Goal: Check status: Check status

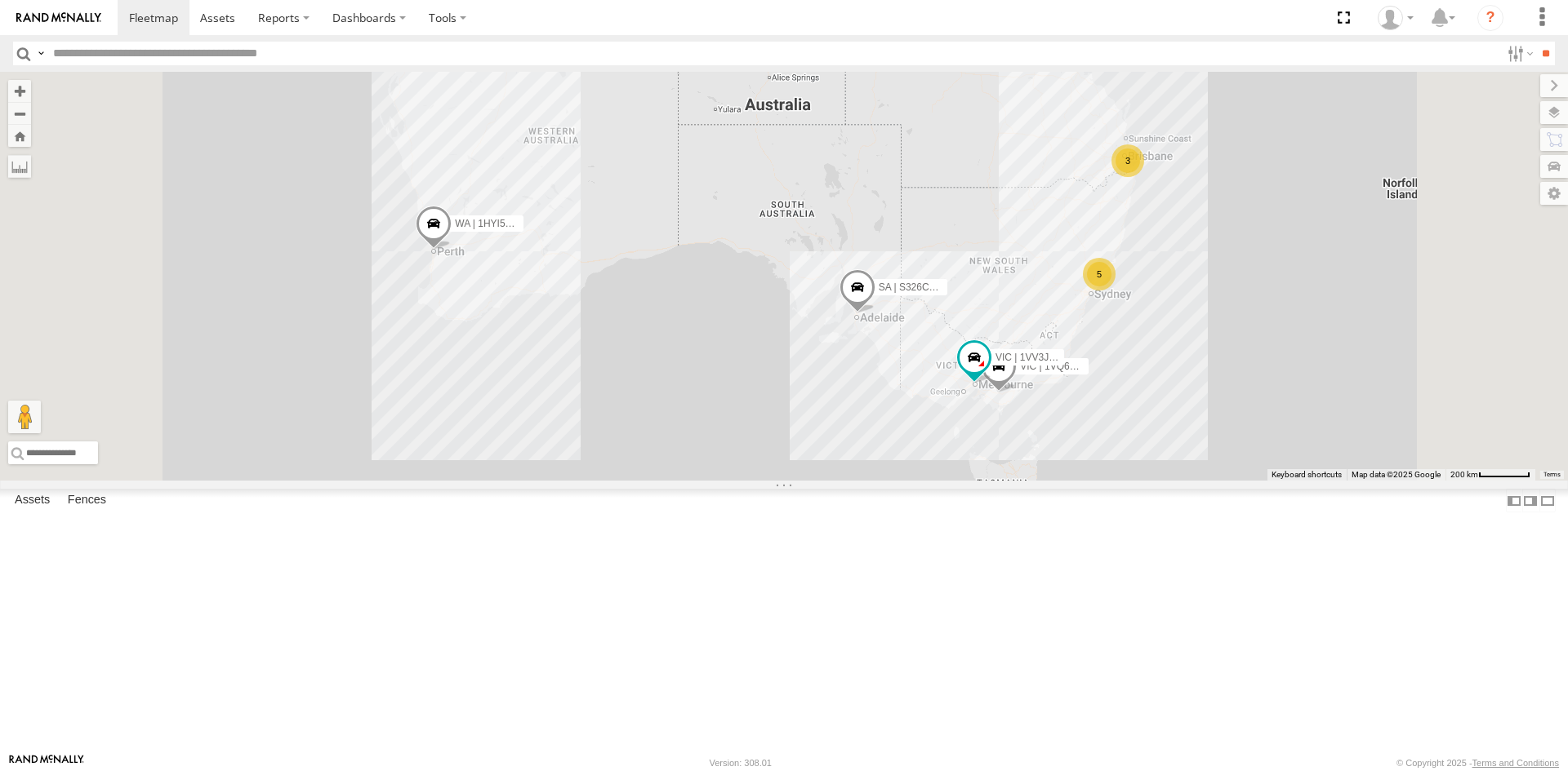
click at [0, 0] on div "VIC | 1VV3JU | [PERSON_NAME]" at bounding box center [0, 0] width 0 height 0
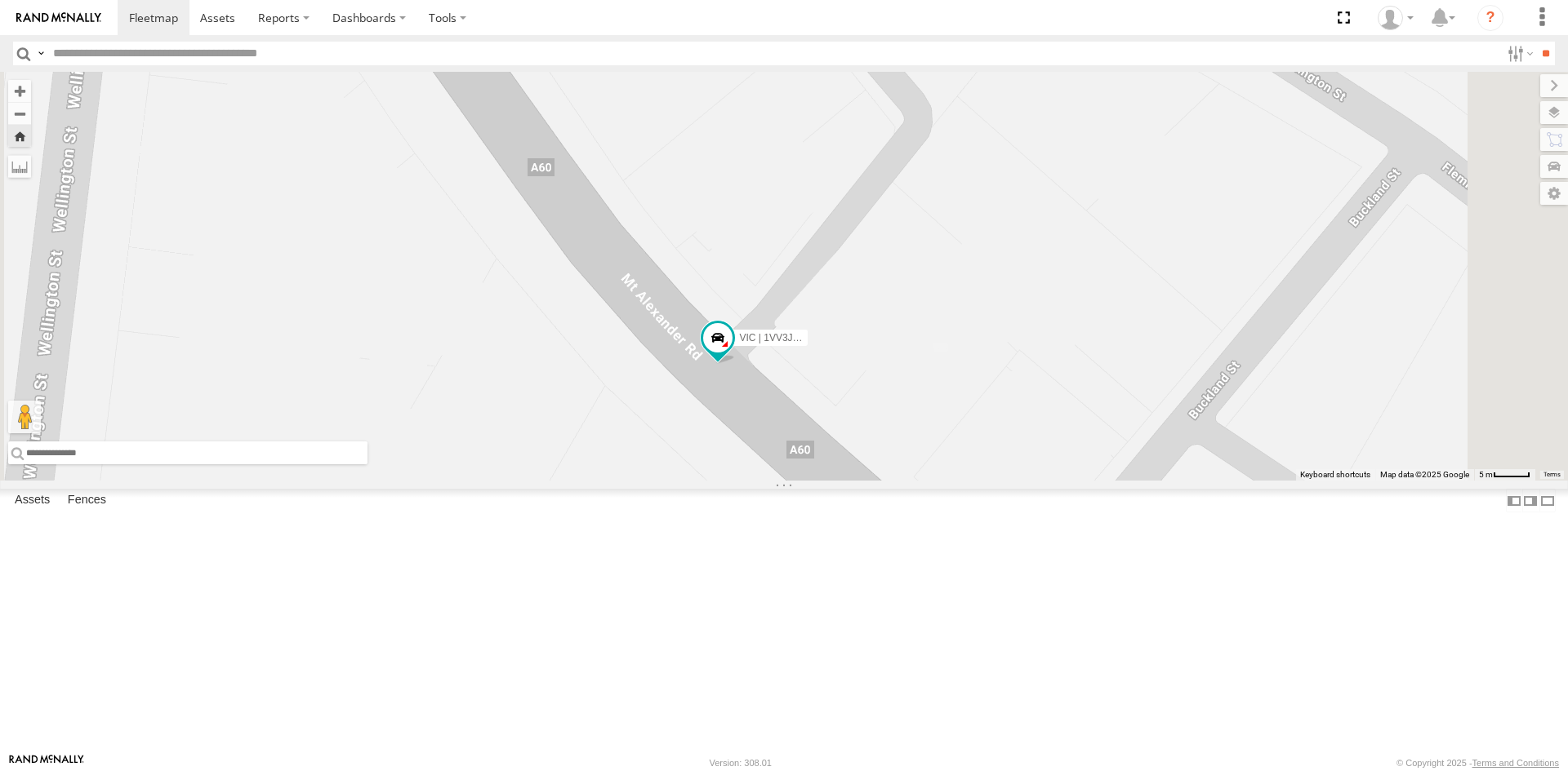
click at [368, 464] on input "text" at bounding box center [187, 453] width 360 height 23
click at [733, 353] on span at bounding box center [717, 338] width 29 height 29
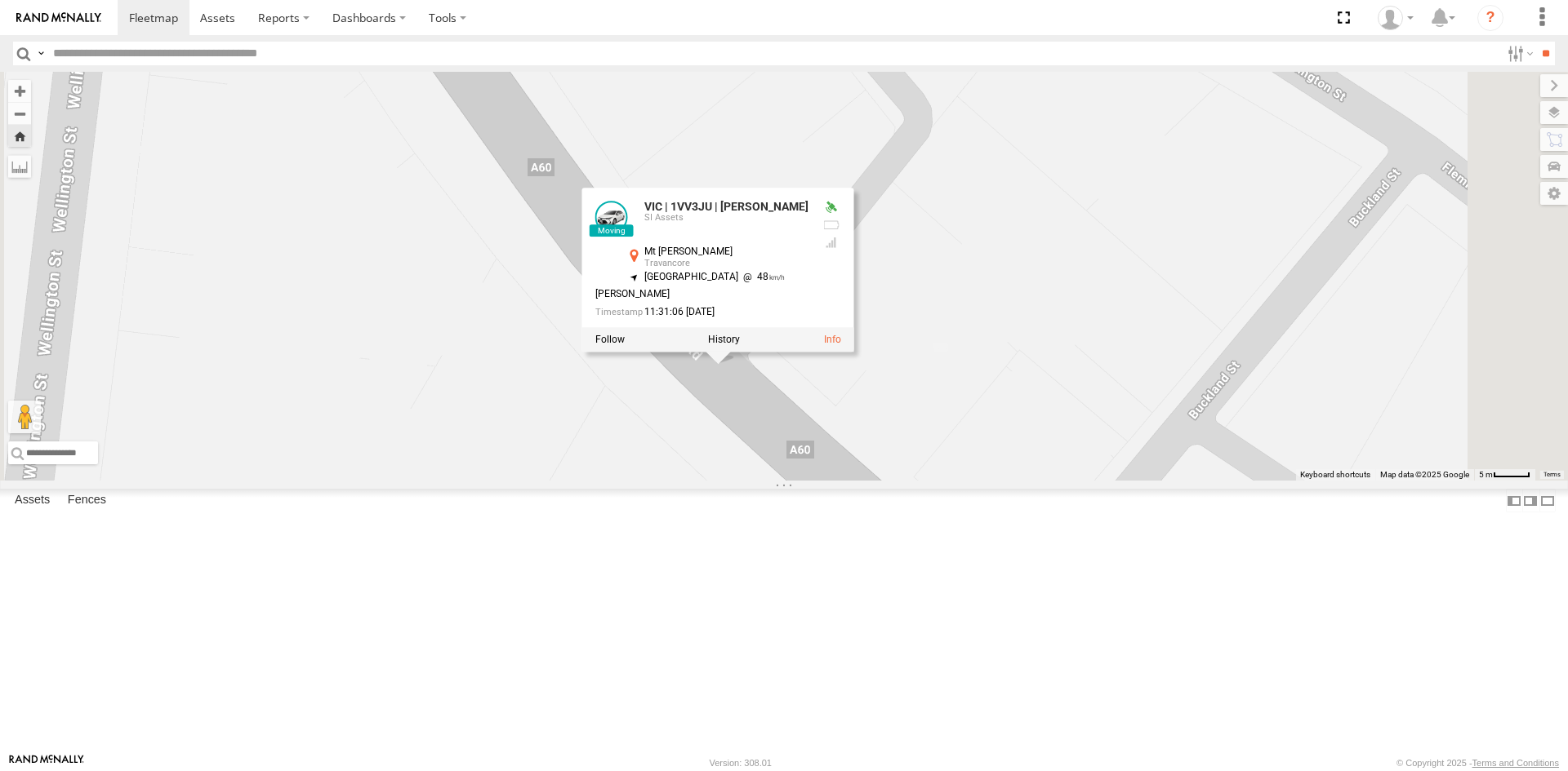
click at [854, 352] on div at bounding box center [718, 339] width 272 height 25
click at [740, 345] on label at bounding box center [724, 339] width 32 height 11
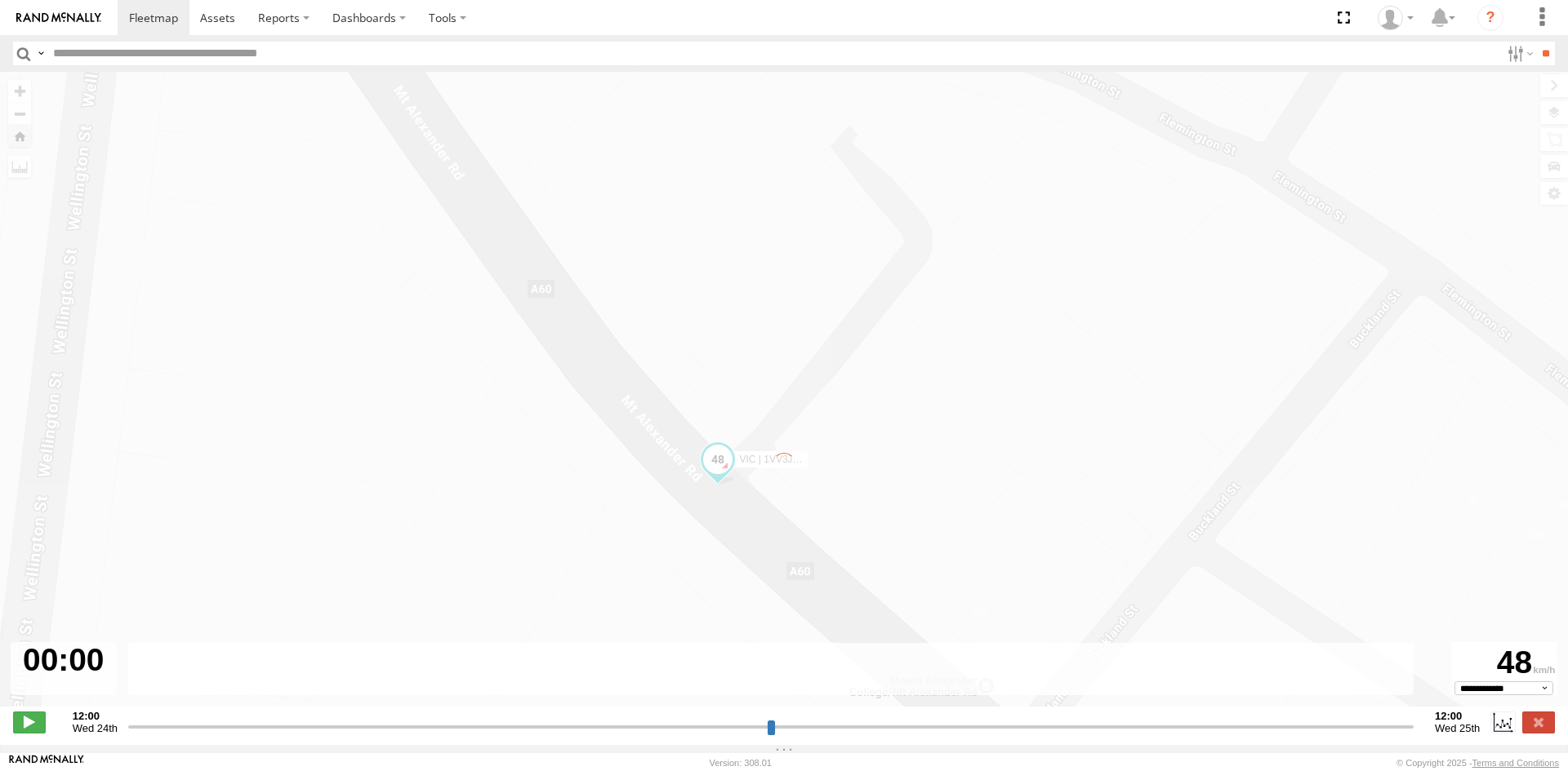
type input "**********"
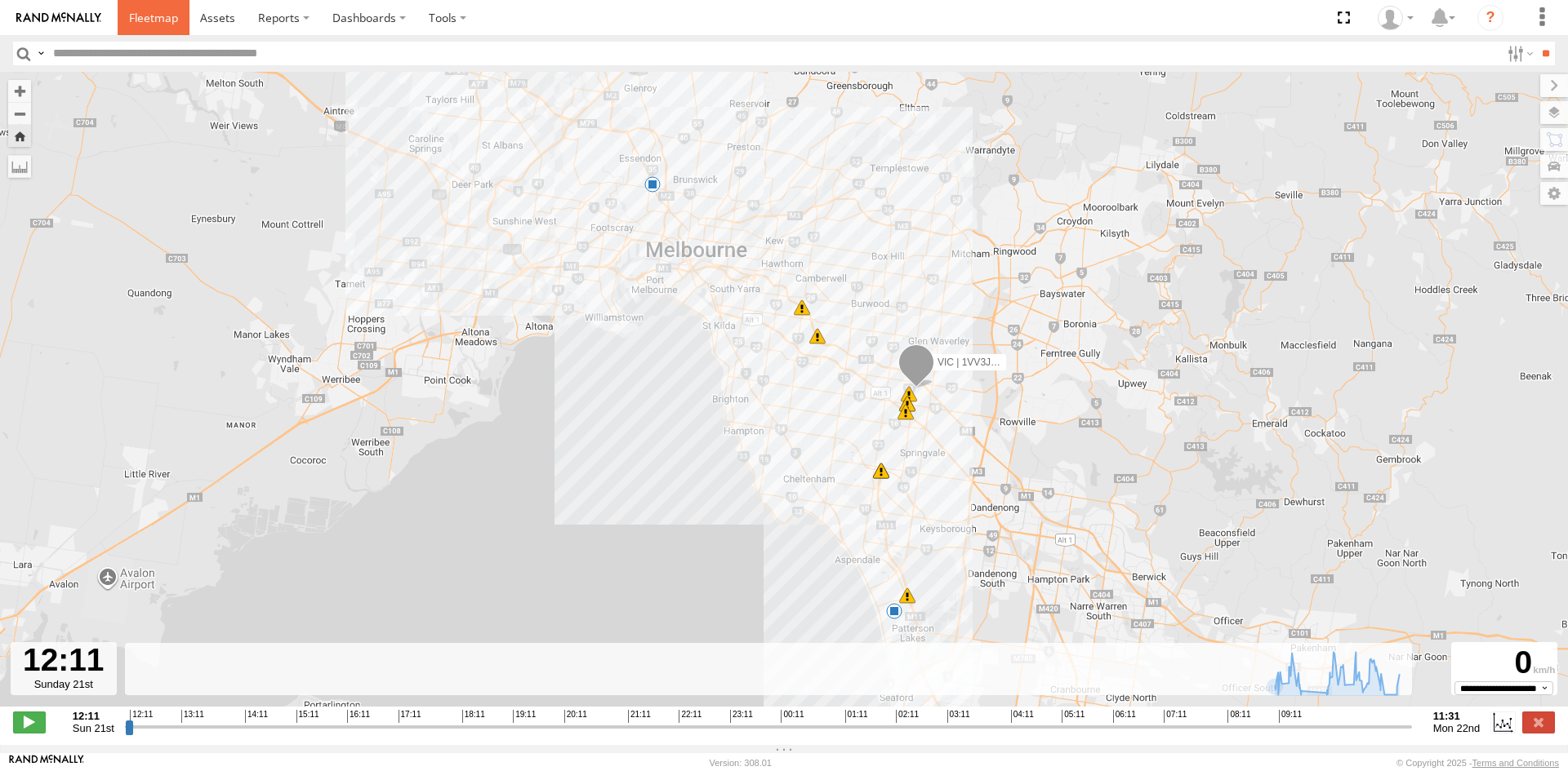
click at [139, 10] on span at bounding box center [154, 18] width 49 height 16
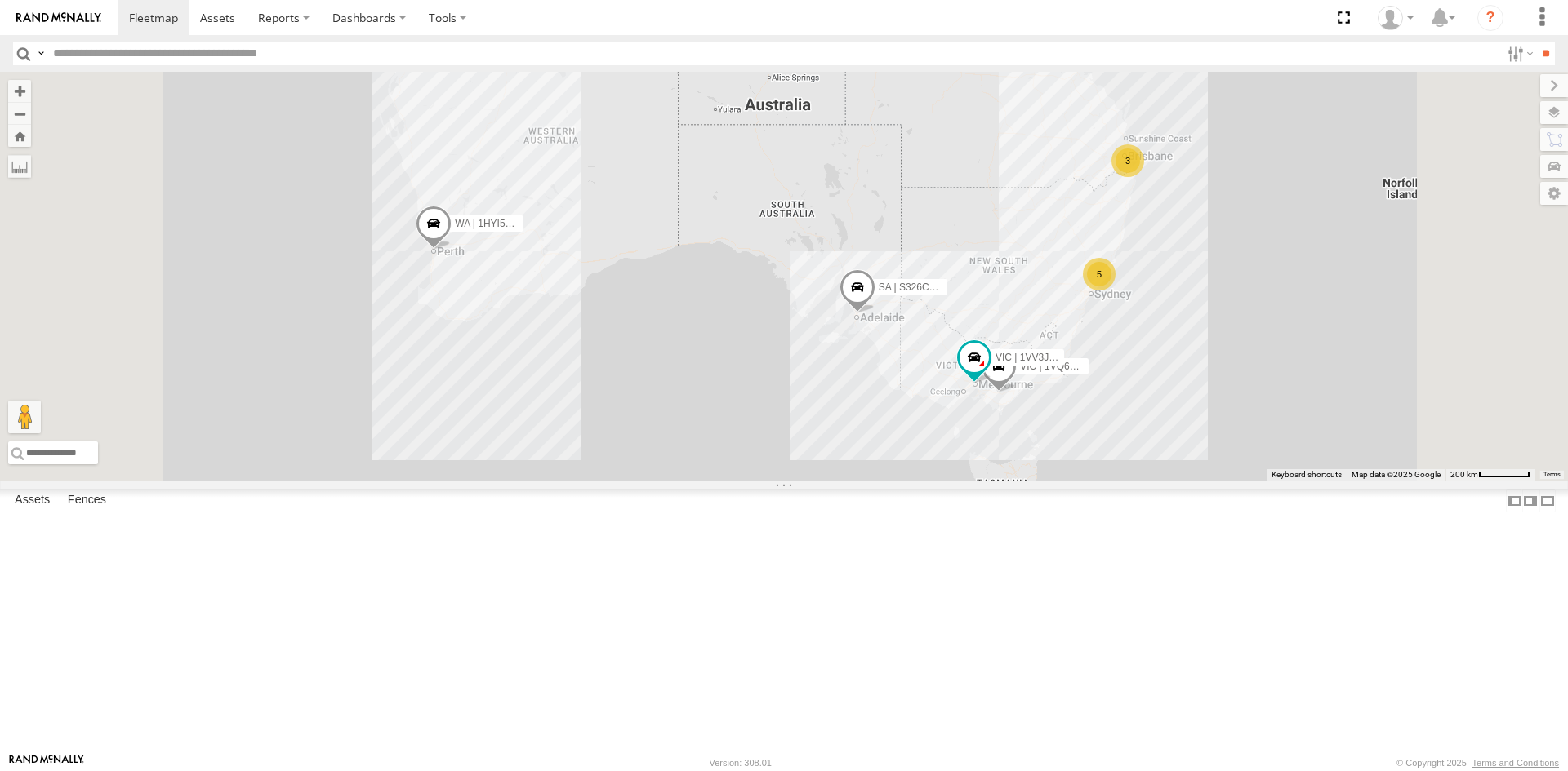
click at [0, 0] on div "Video" at bounding box center [0, 0] width 0 height 0
click at [0, 0] on link at bounding box center [0, 0] width 0 height 0
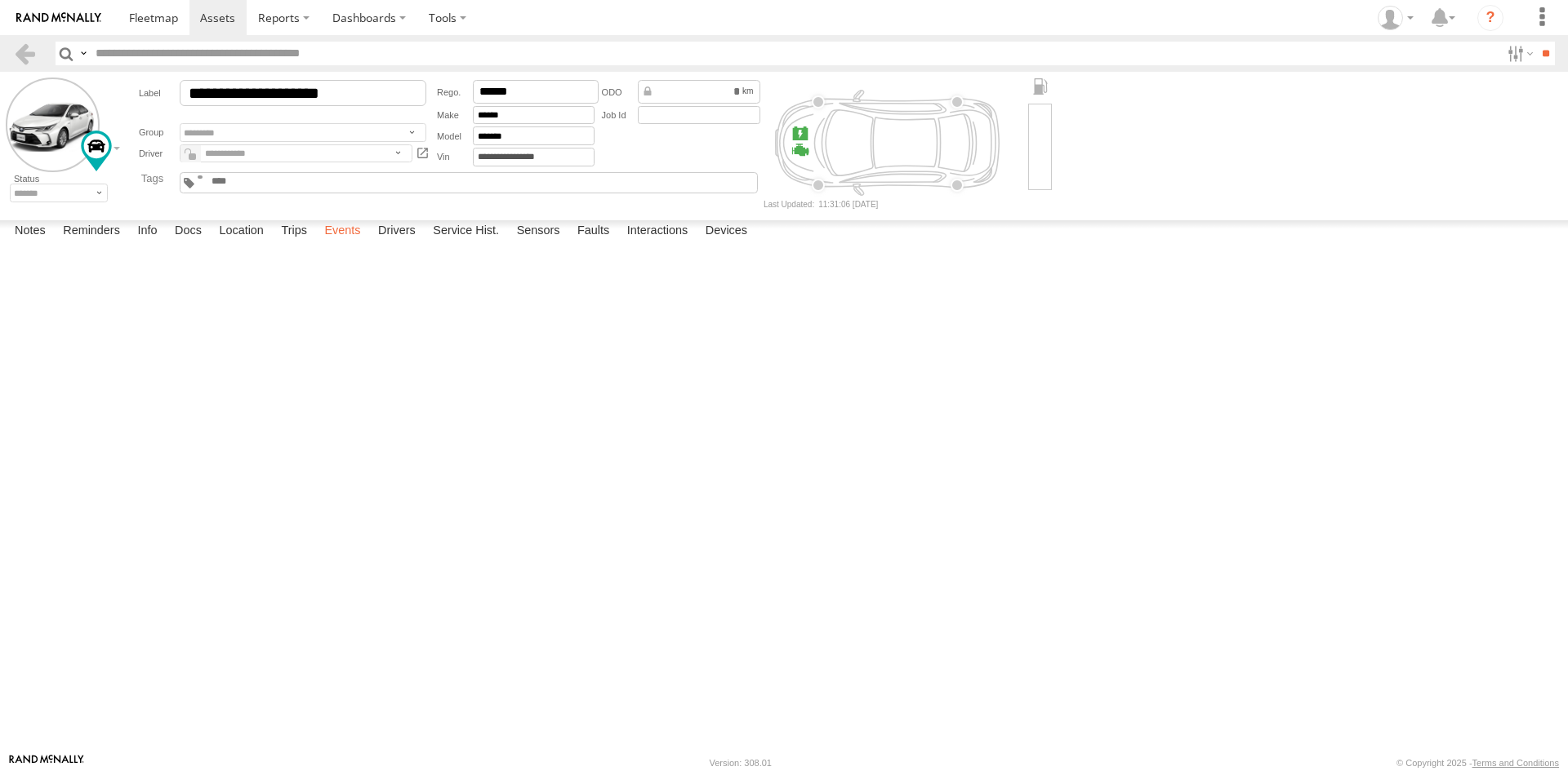
click at [343, 244] on label "Events" at bounding box center [341, 232] width 52 height 23
click at [28, 244] on label "Notes" at bounding box center [30, 232] width 47 height 23
